Goal: Task Accomplishment & Management: Complete application form

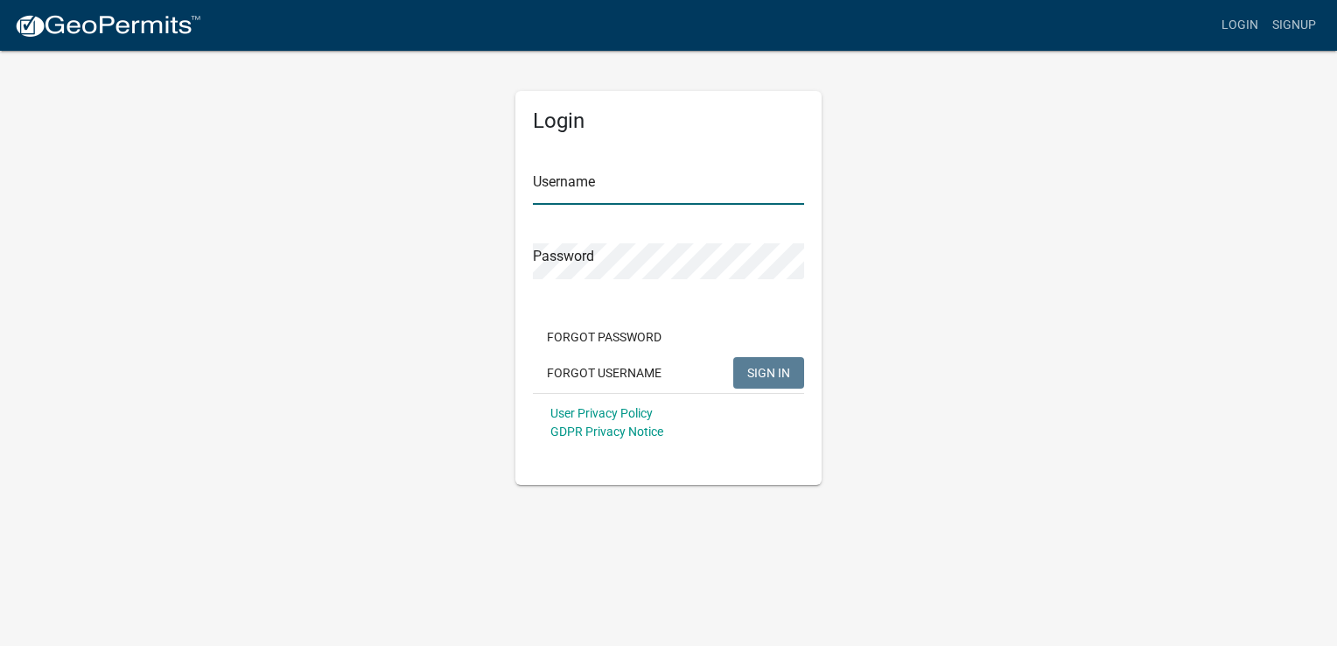
type input "Nexgen18!"
click at [769, 367] on span "SIGN IN" at bounding box center [768, 372] width 43 height 14
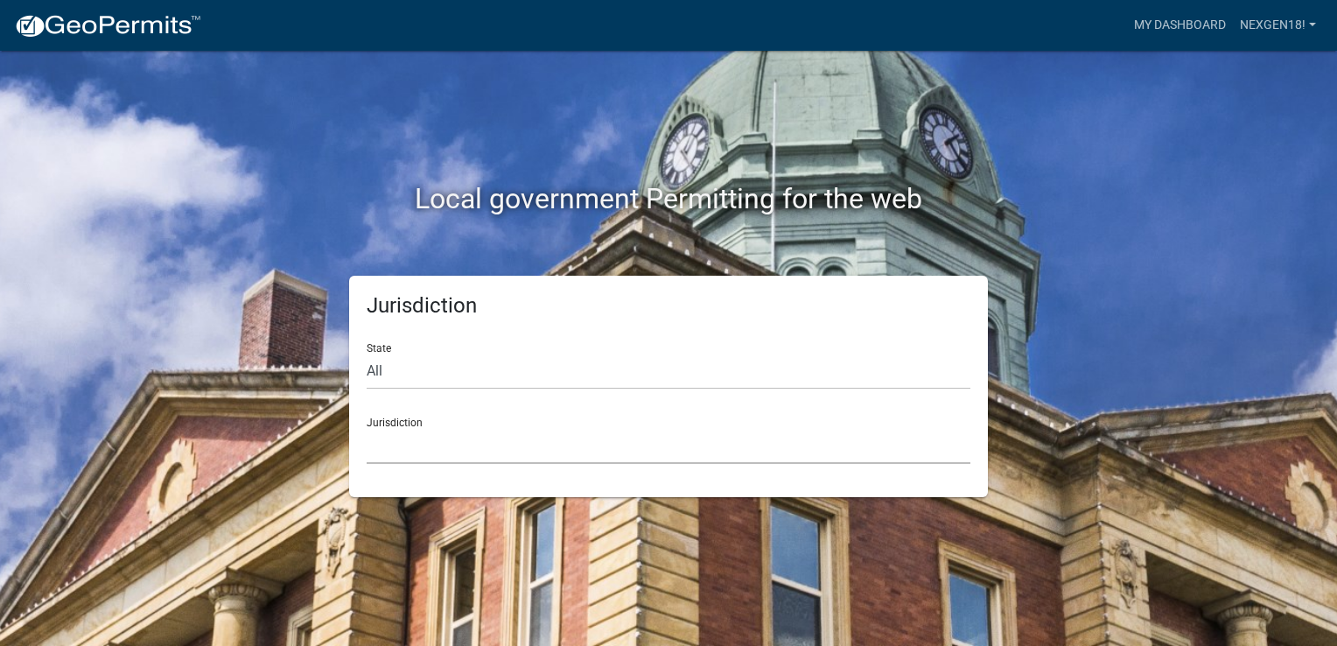
click at [609, 439] on select "[GEOGRAPHIC_DATA], [US_STATE] City of [GEOGRAPHIC_DATA], [US_STATE] [GEOGRAPHIC…" at bounding box center [669, 446] width 604 height 36
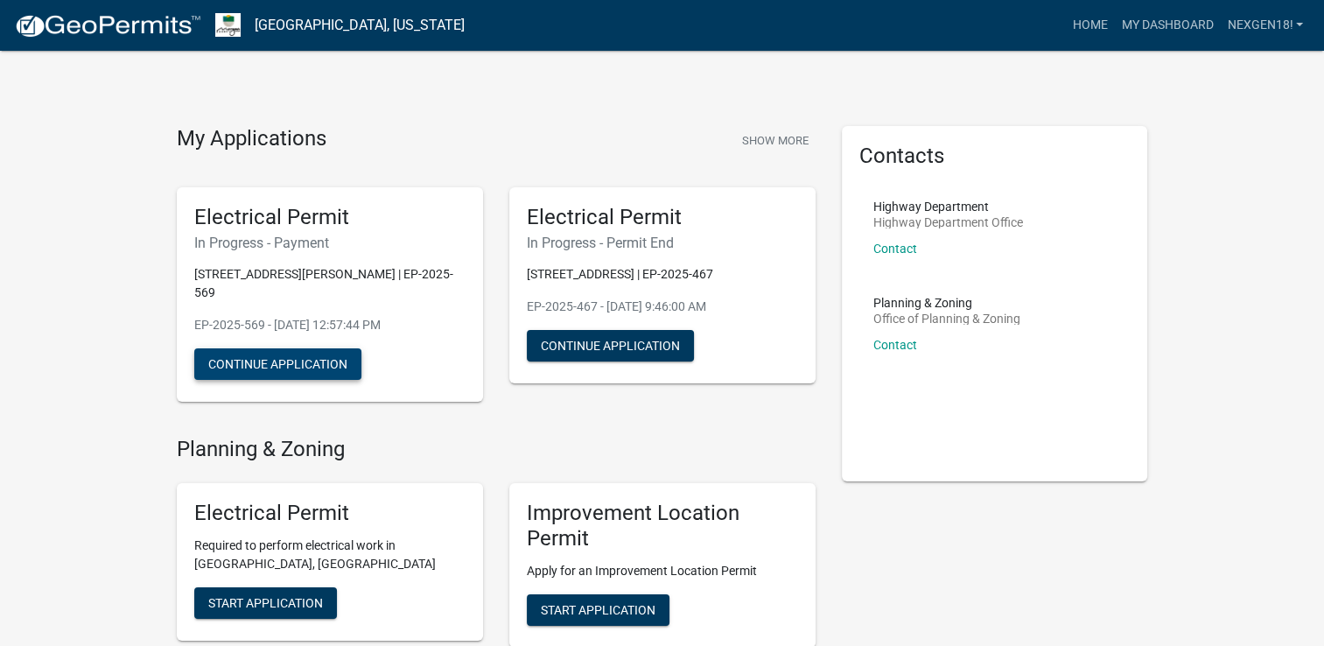
click at [280, 352] on button "Continue Application" at bounding box center [277, 363] width 167 height 31
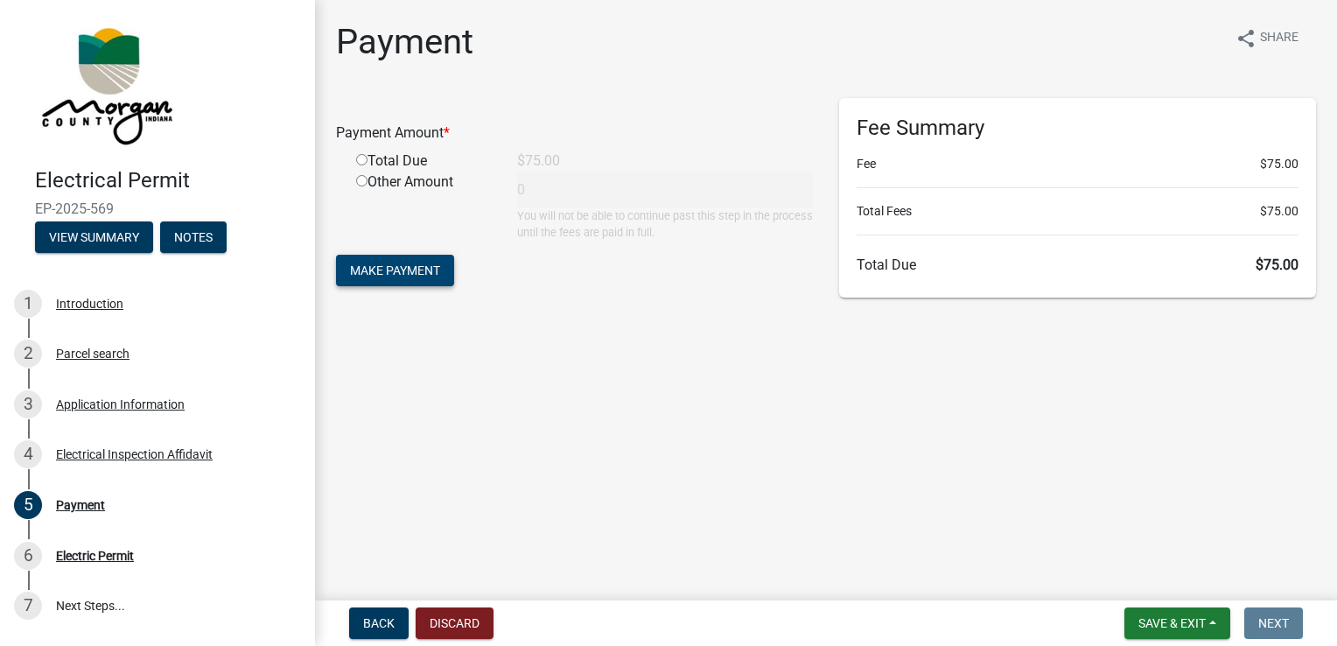
click at [430, 269] on span "Make Payment" at bounding box center [395, 270] width 90 height 14
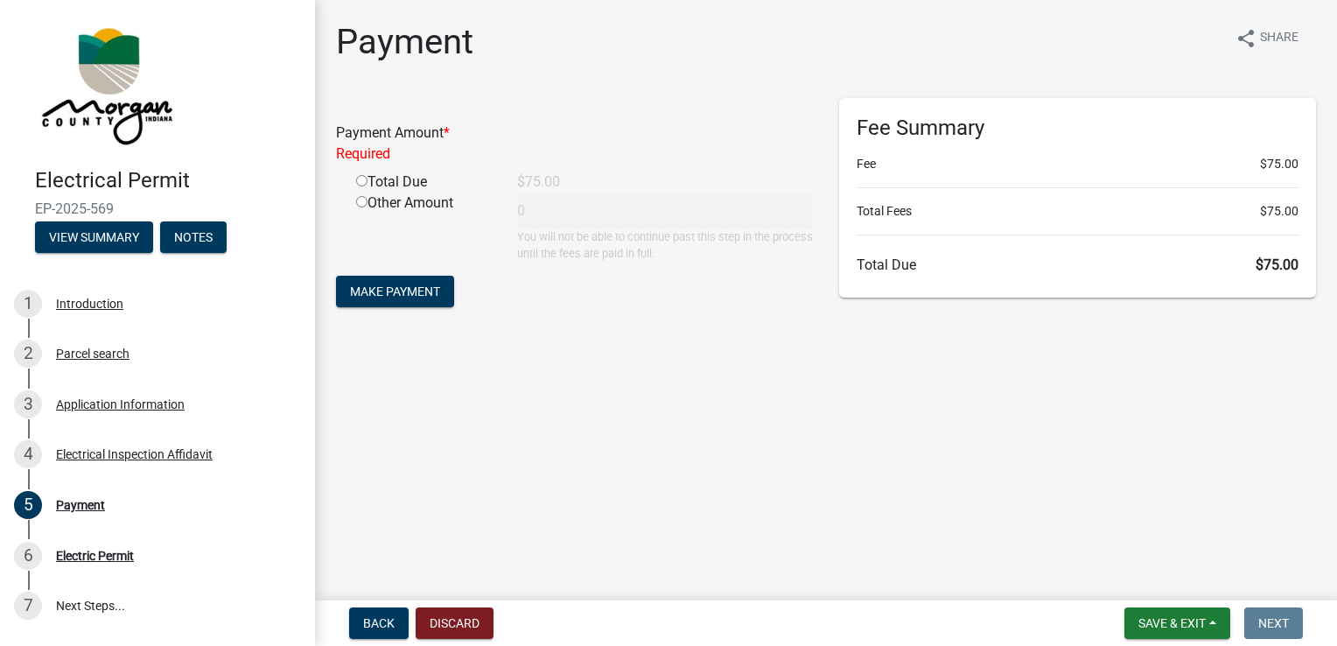
click at [364, 178] on input "radio" at bounding box center [361, 180] width 11 height 11
radio input "true"
type input "75"
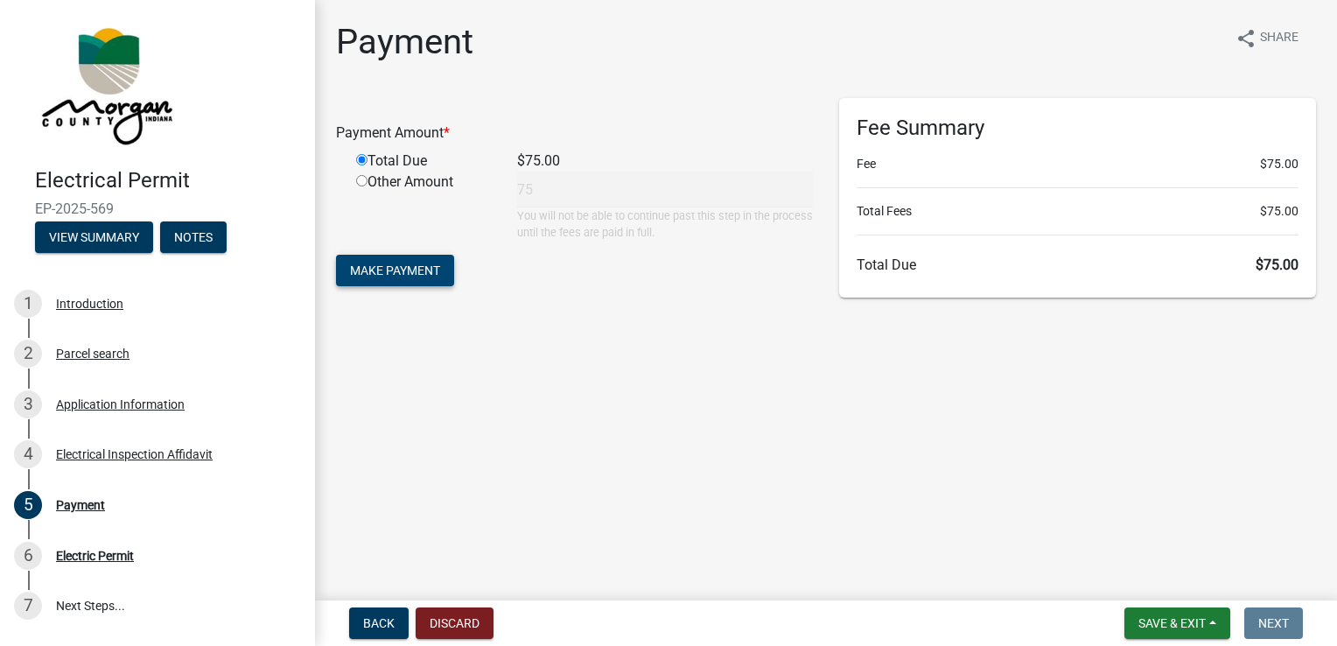
click at [430, 281] on button "Make Payment" at bounding box center [395, 270] width 118 height 31
